Goal: Check status: Check status

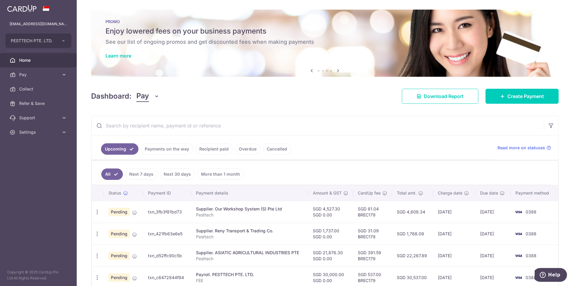
scroll to position [150, 0]
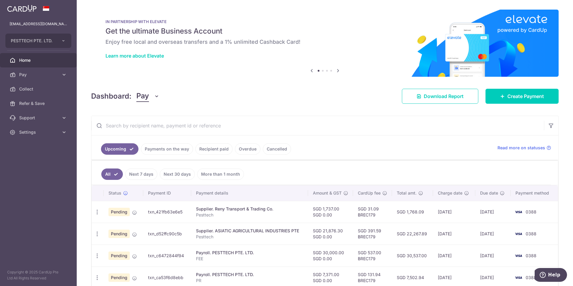
click at [174, 148] on link "Payments on the way" at bounding box center [167, 148] width 52 height 11
